Goal: Information Seeking & Learning: Learn about a topic

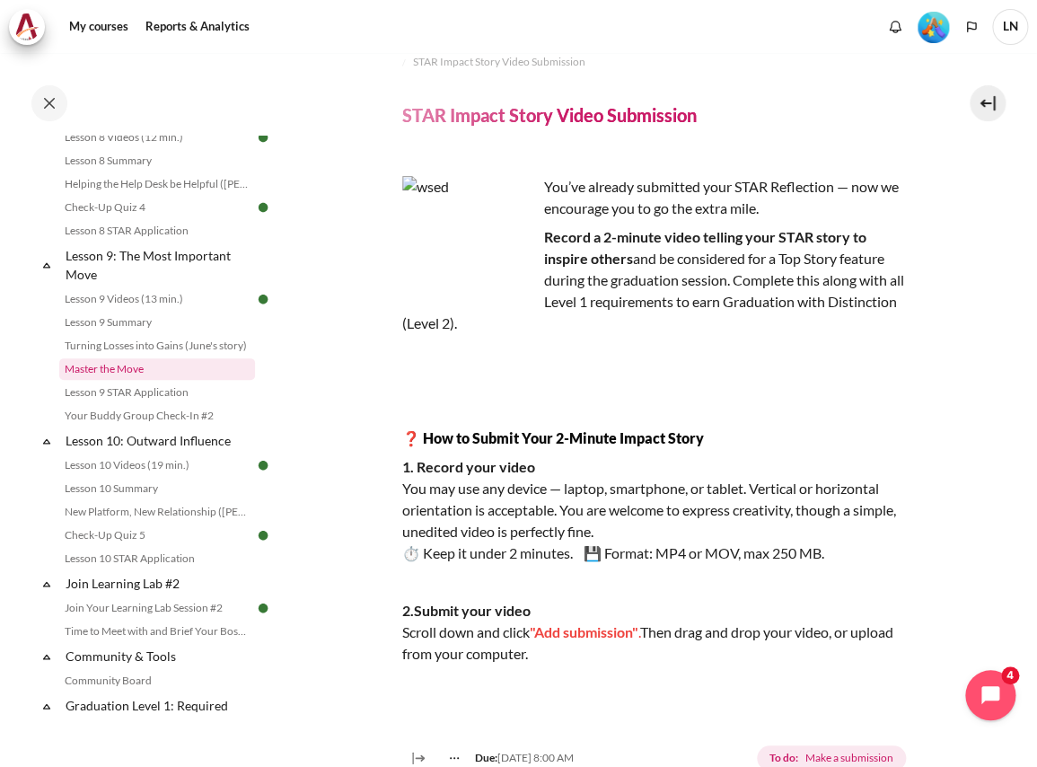
scroll to position [1419, 0]
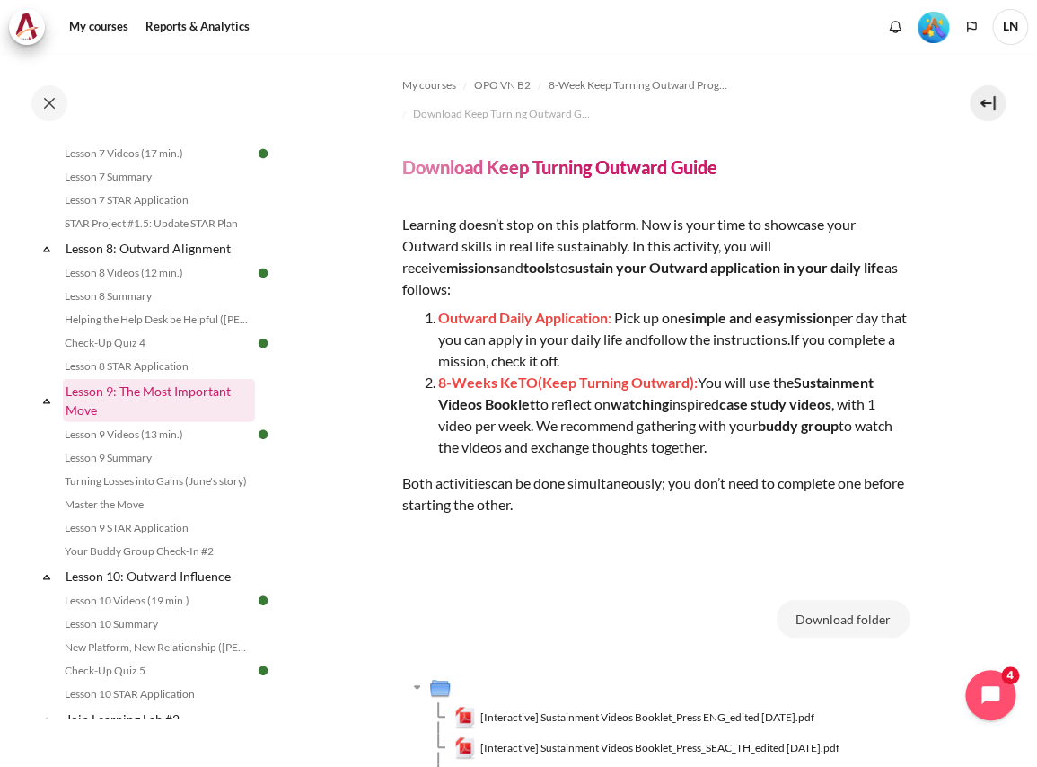
scroll to position [1422, 0]
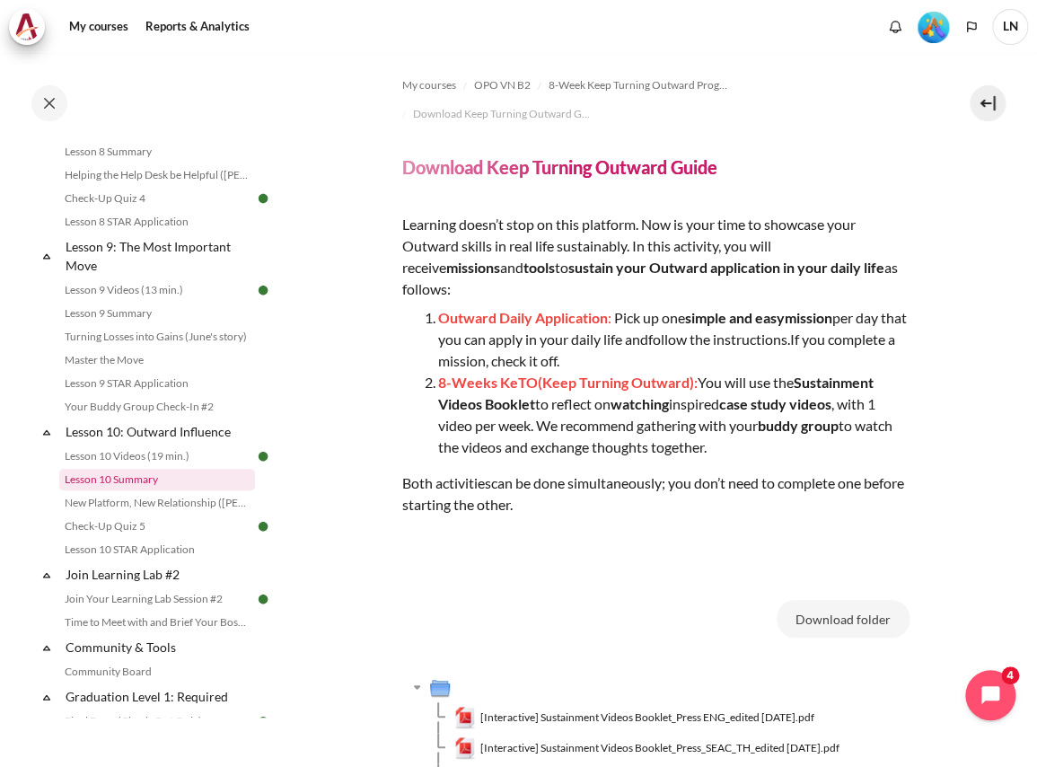
click at [178, 490] on link "Lesson 10 Summary" at bounding box center [157, 480] width 196 height 22
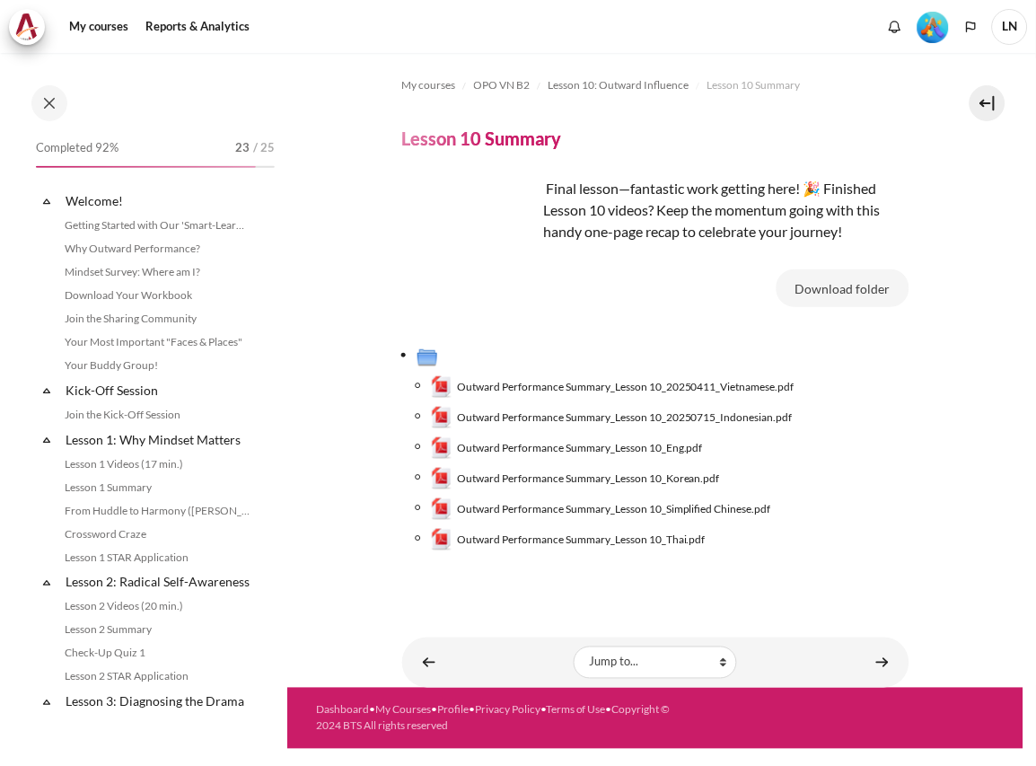
scroll to position [1492, 0]
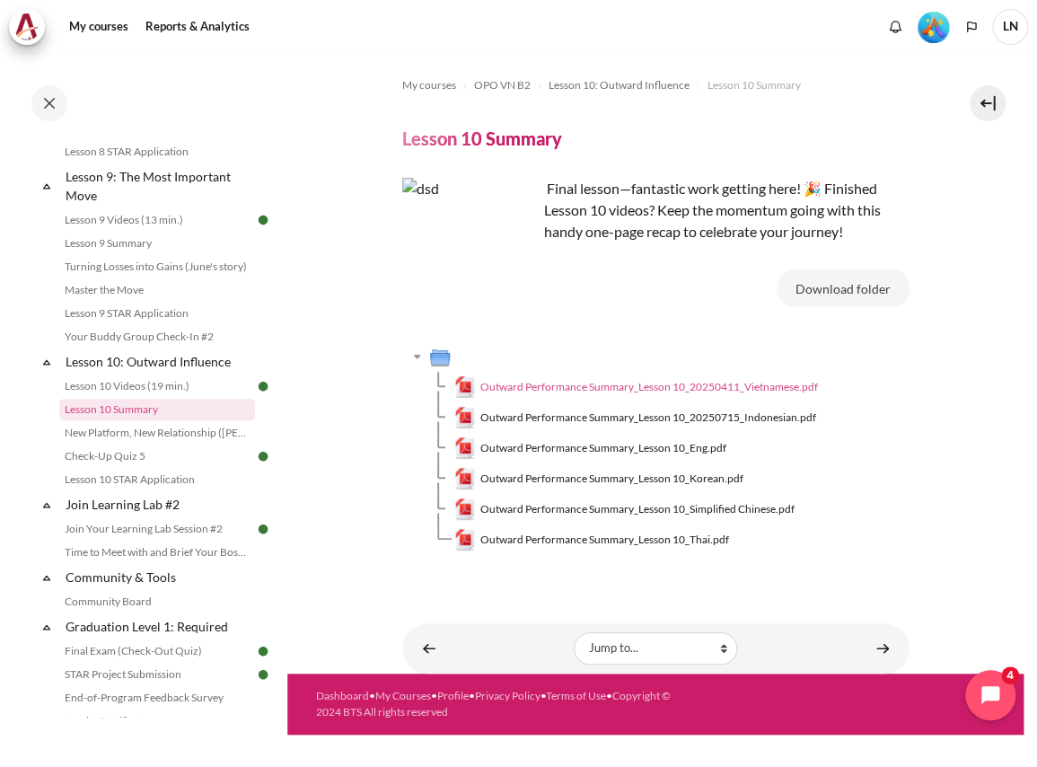
click at [613, 387] on span "Outward Performance Summary_Lesson 10_20250411_Vietnamese.pdf" at bounding box center [649, 387] width 338 height 16
click at [682, 391] on span "Outward Performance Summary_Lesson 10_20250411_Vietnamese.pdf" at bounding box center [649, 387] width 338 height 16
